Goal: Book appointment/travel/reservation

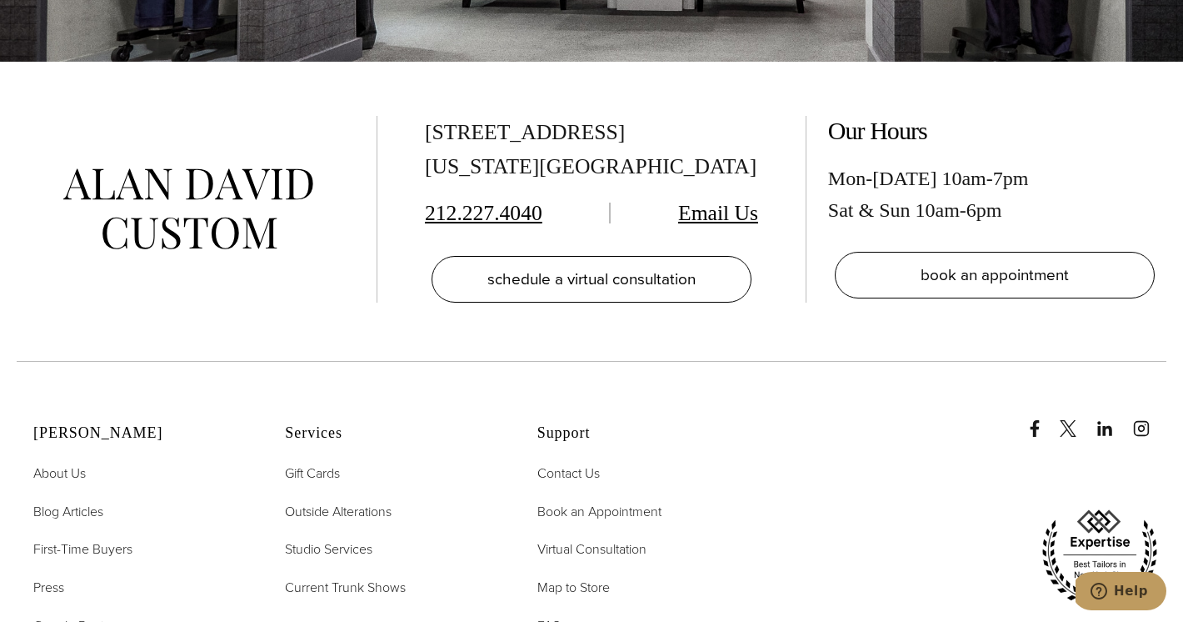
scroll to position [7990, 0]
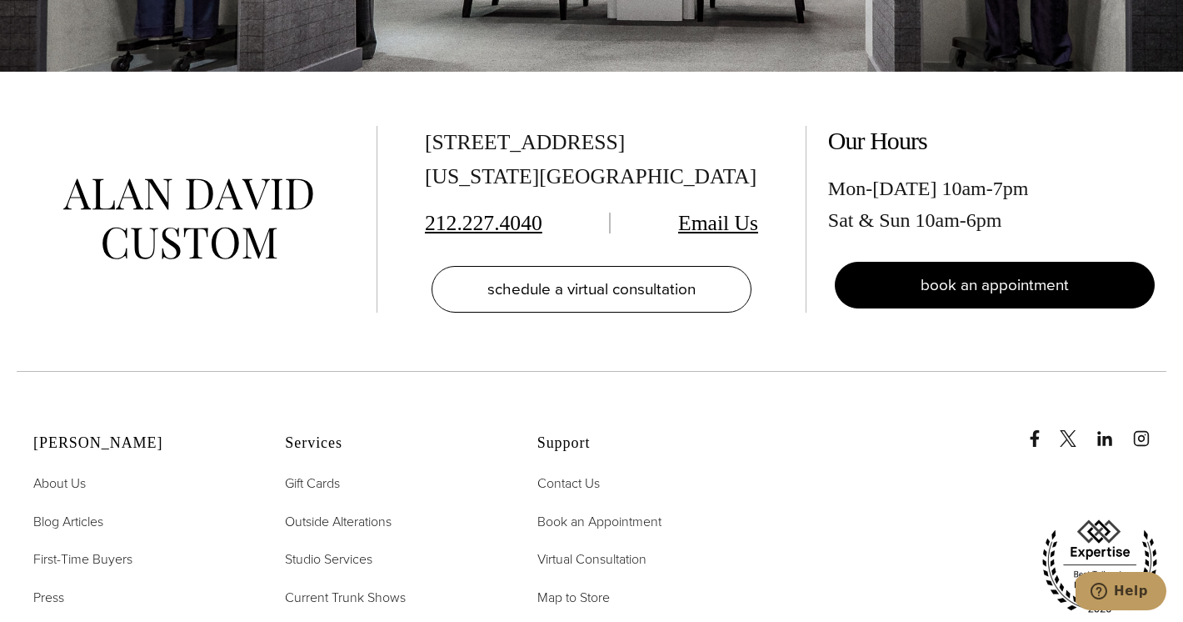
click at [979, 275] on span "book an appointment" at bounding box center [995, 284] width 148 height 24
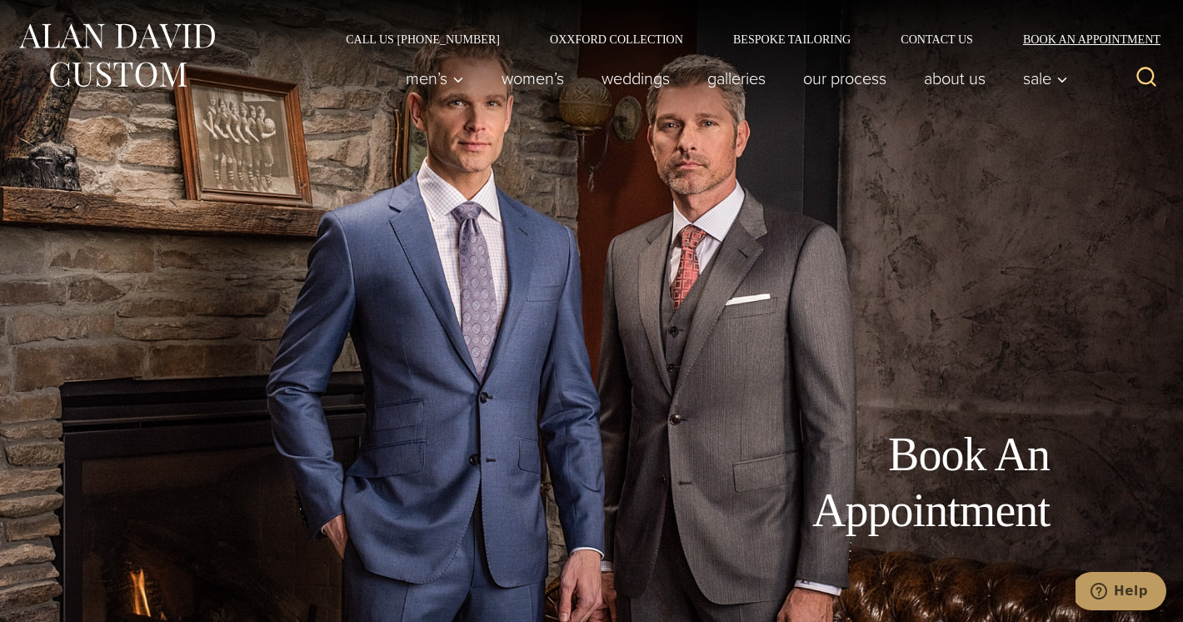
click at [1077, 34] on link "Book an Appointment" at bounding box center [1082, 39] width 168 height 12
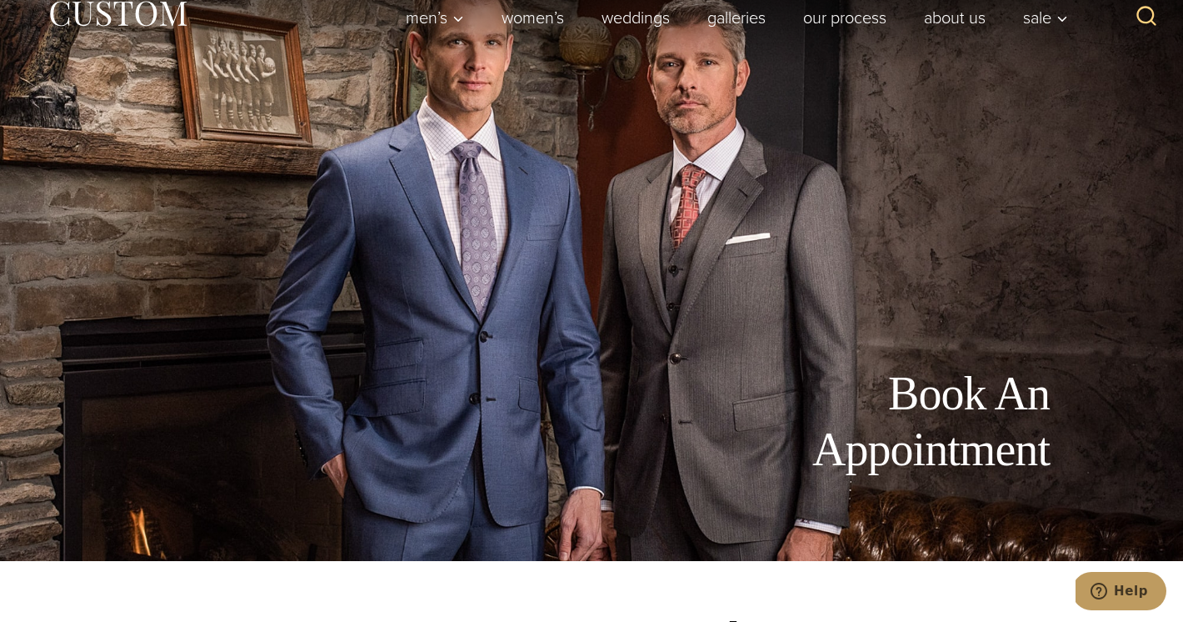
scroll to position [58, 0]
